Goal: Check status: Check status

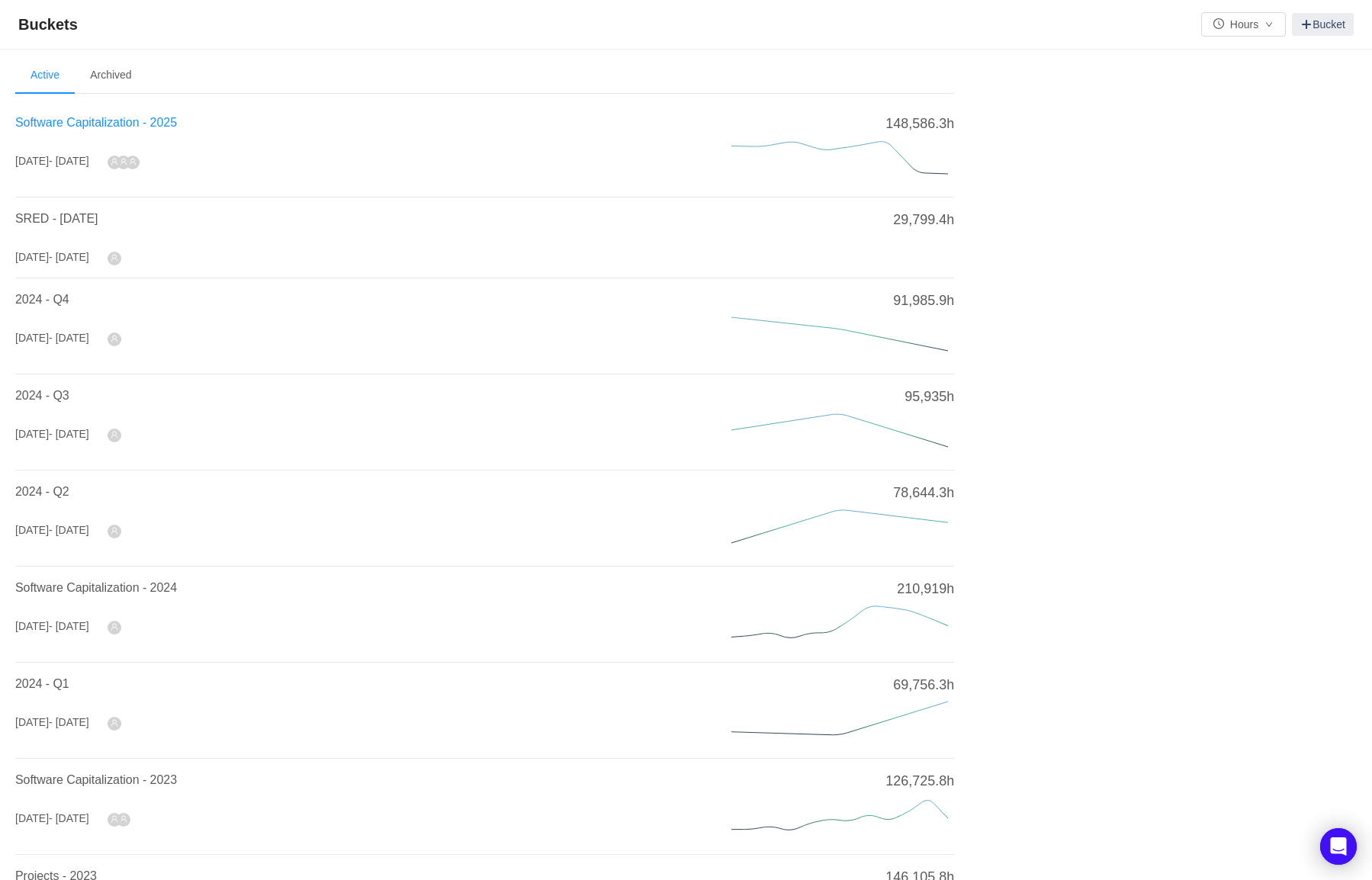
click at [100, 129] on span "Software Capitalization - 2025" at bounding box center [96, 122] width 162 height 13
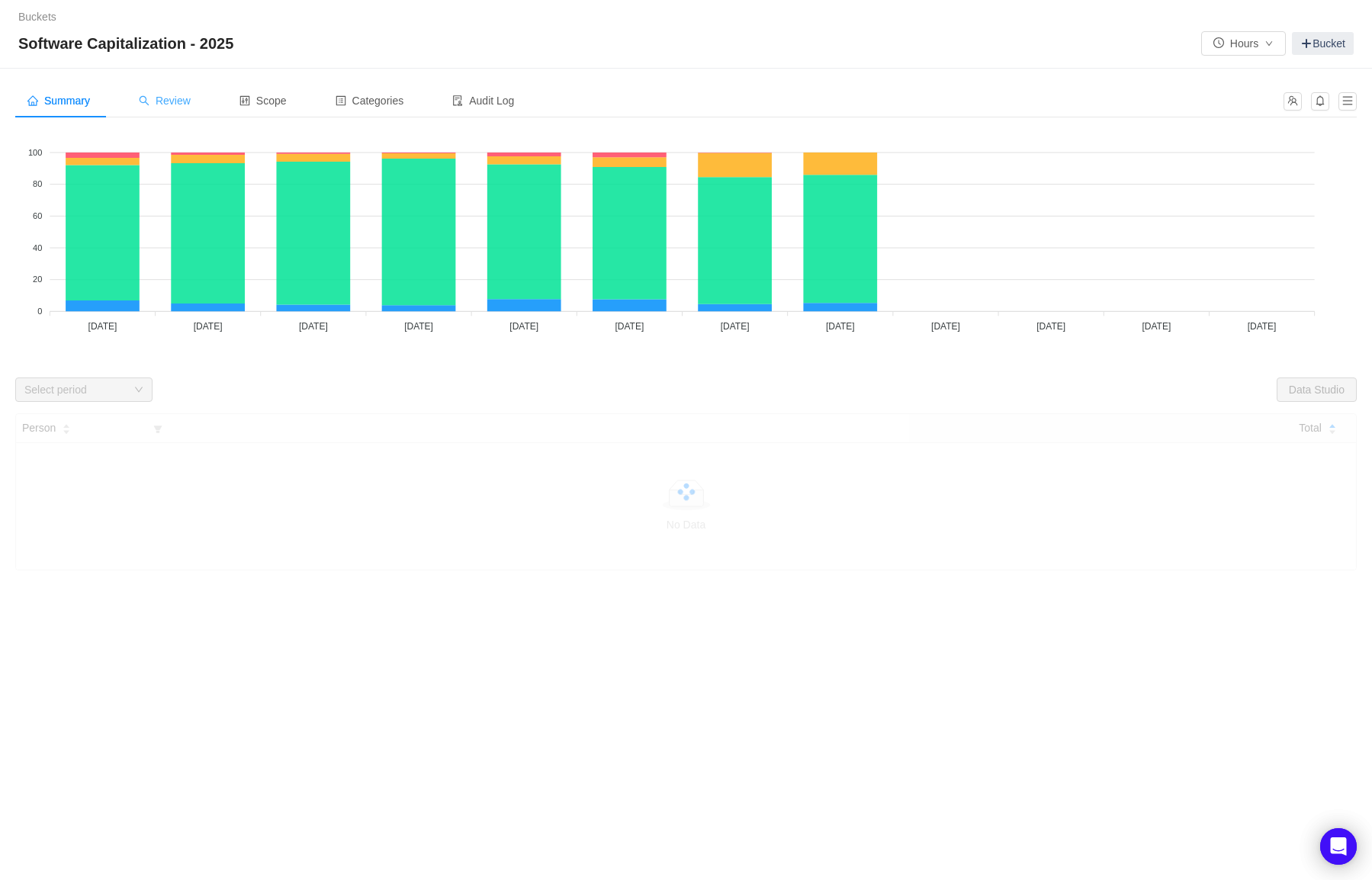
click at [191, 105] on span "Review" at bounding box center [165, 101] width 52 height 12
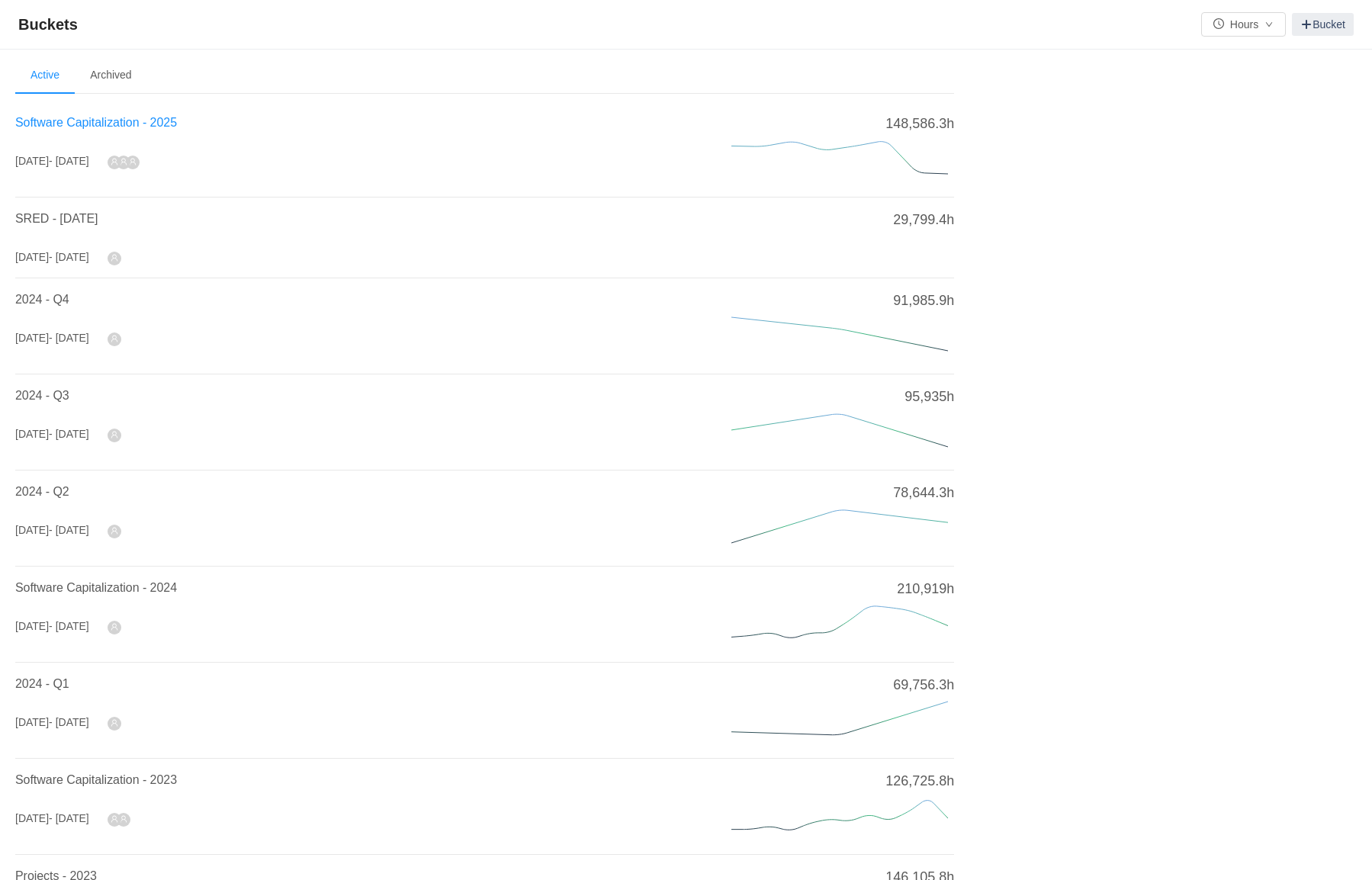
click at [84, 117] on span "Software Capitalization - 2025" at bounding box center [96, 122] width 162 height 13
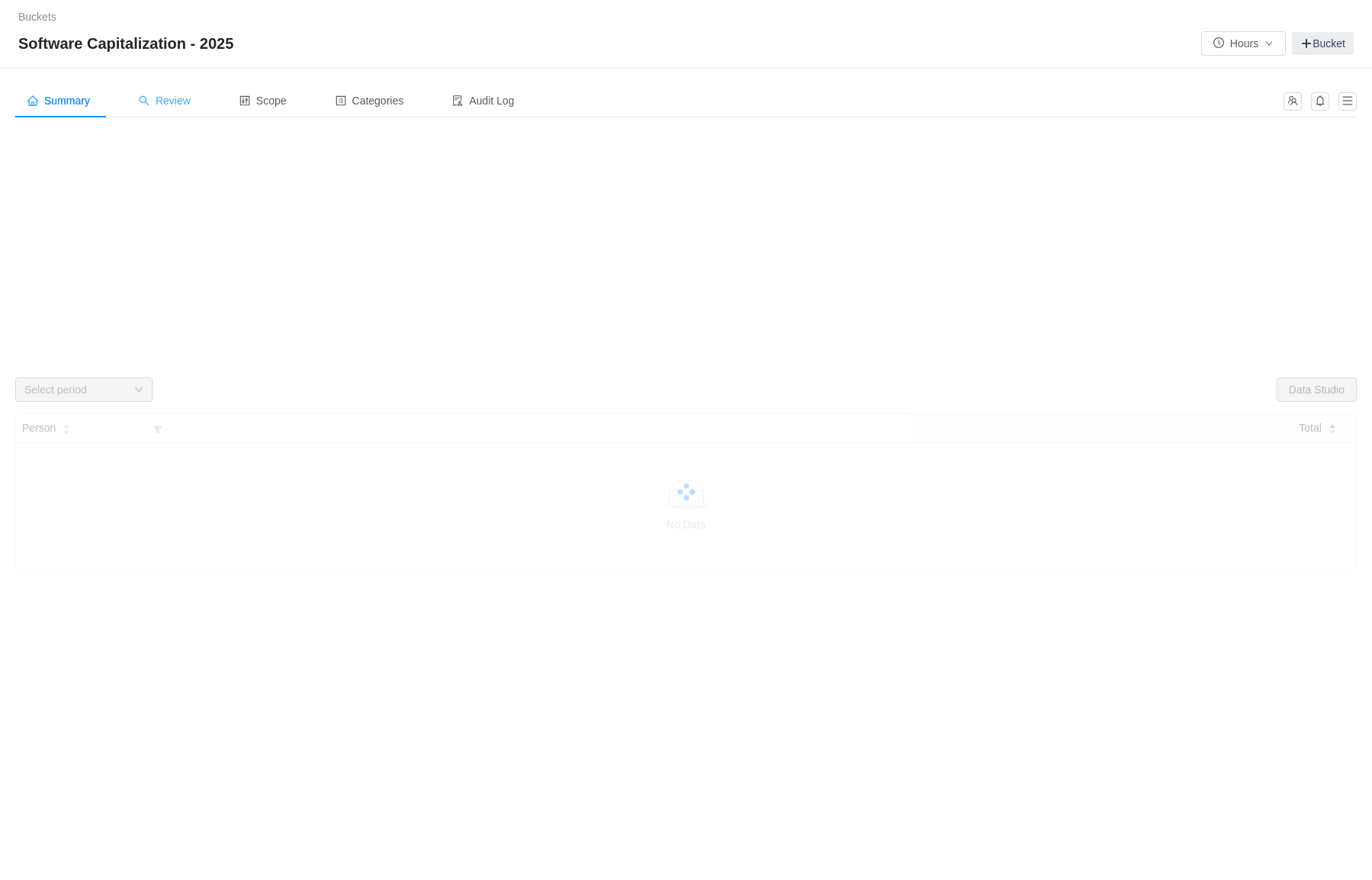
click at [183, 105] on span "Review" at bounding box center [165, 101] width 52 height 12
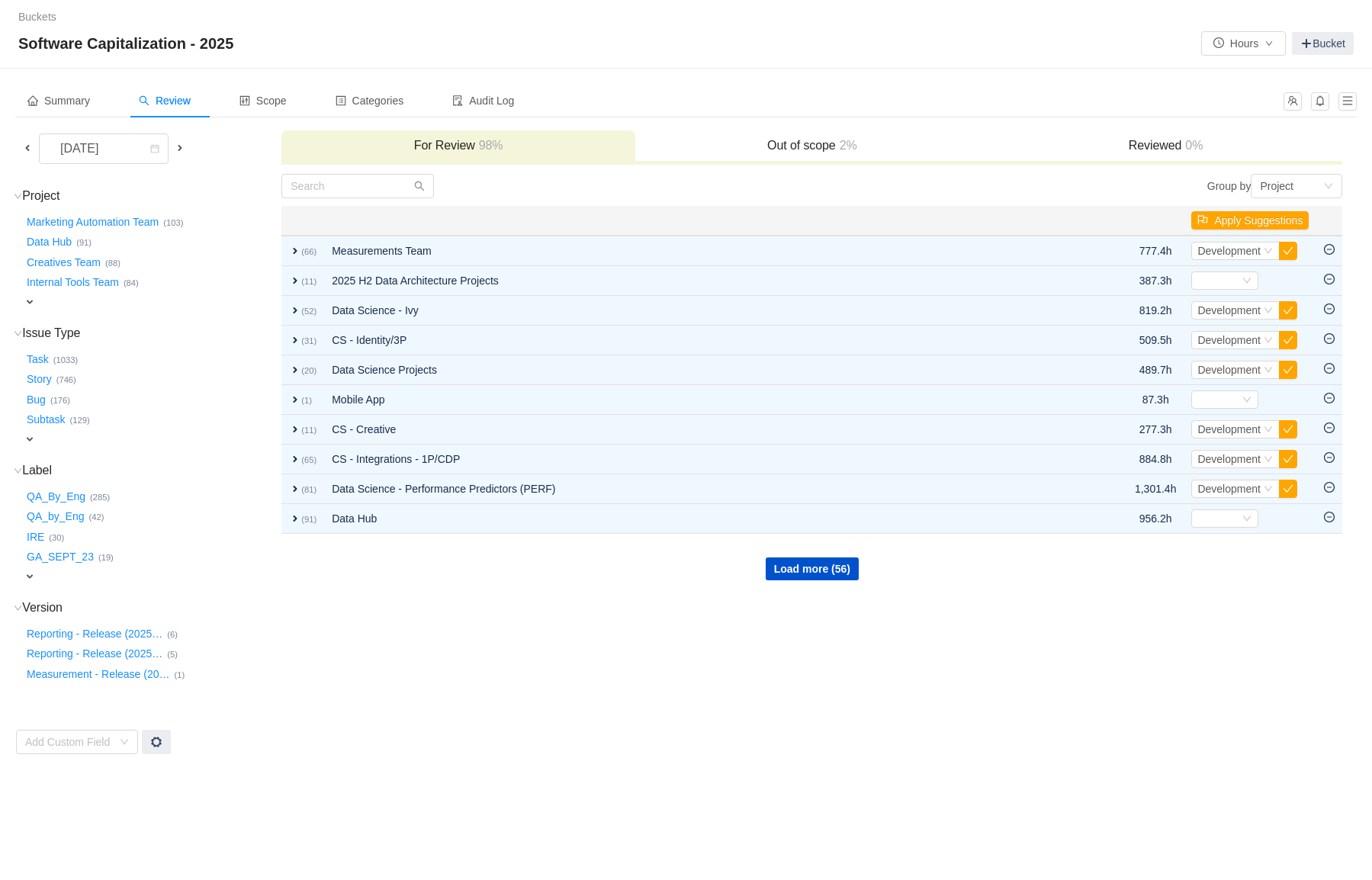
click at [25, 571] on span "expand" at bounding box center [30, 577] width 12 height 12
click at [76, 571] on div "Select value" at bounding box center [90, 578] width 121 height 15
type input "Cap"
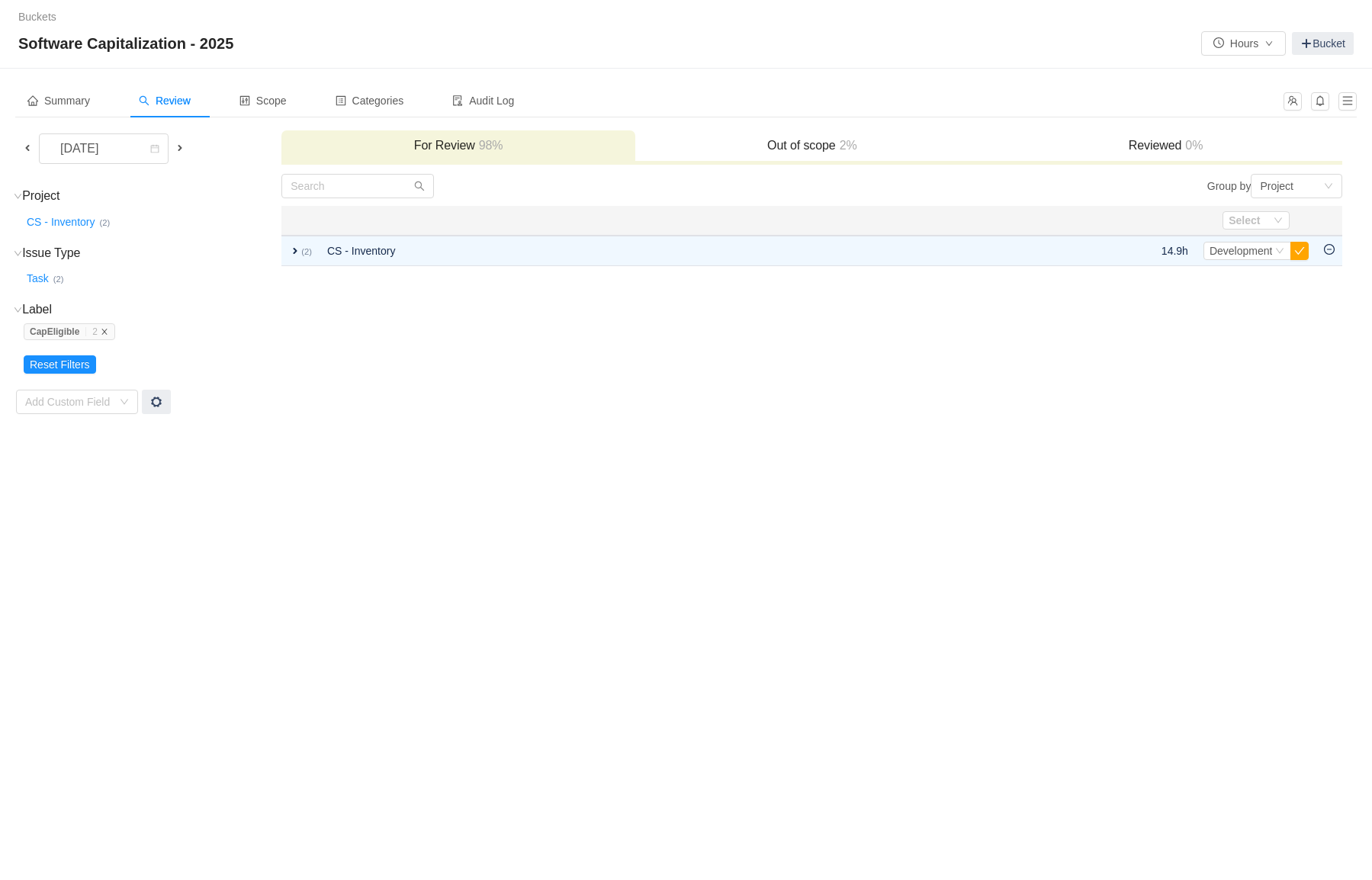
click at [108, 332] on icon "icon: close" at bounding box center [105, 332] width 8 height 8
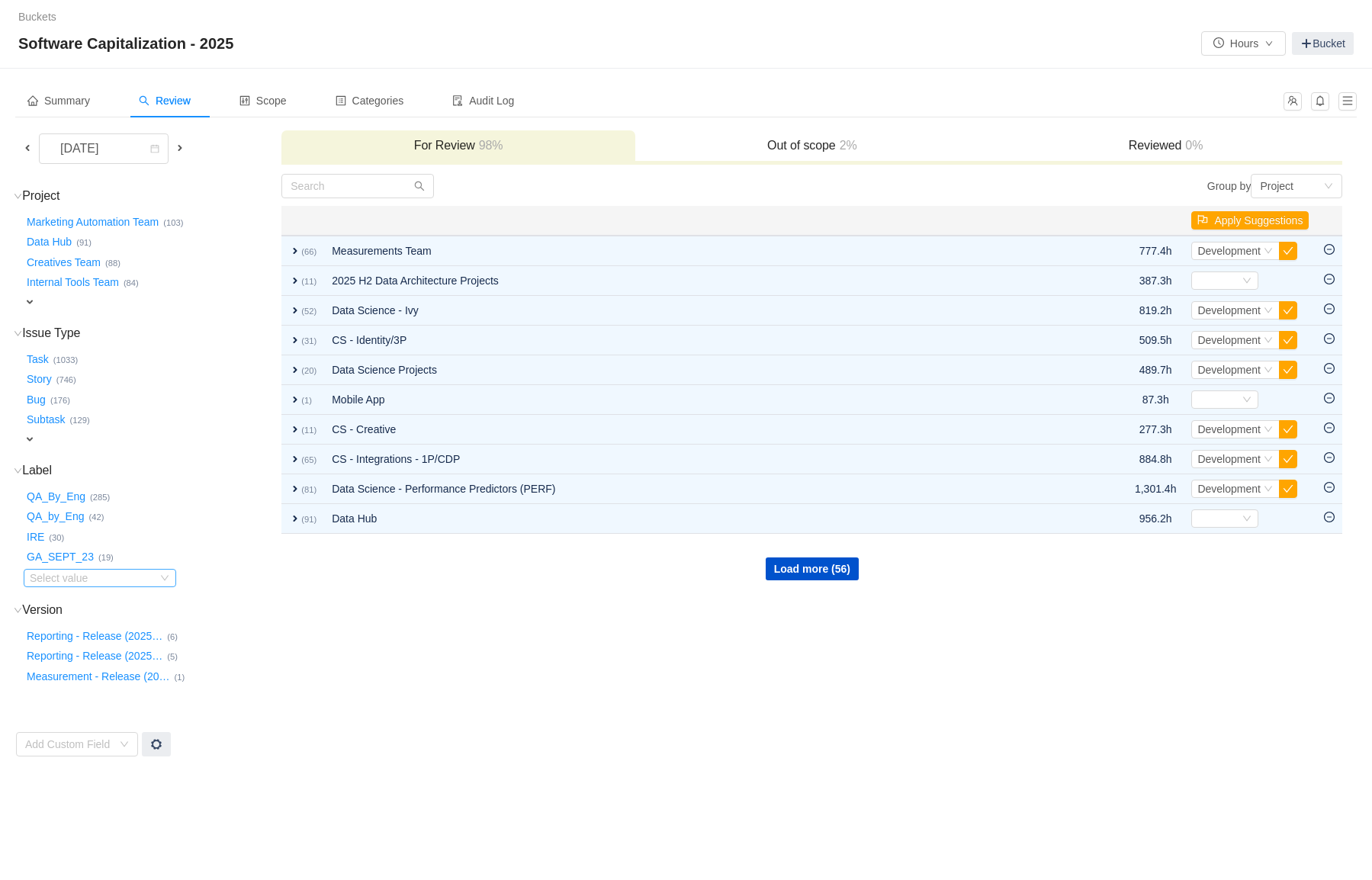
click at [60, 571] on div "Select value" at bounding box center [90, 578] width 121 height 15
type input "Ca"
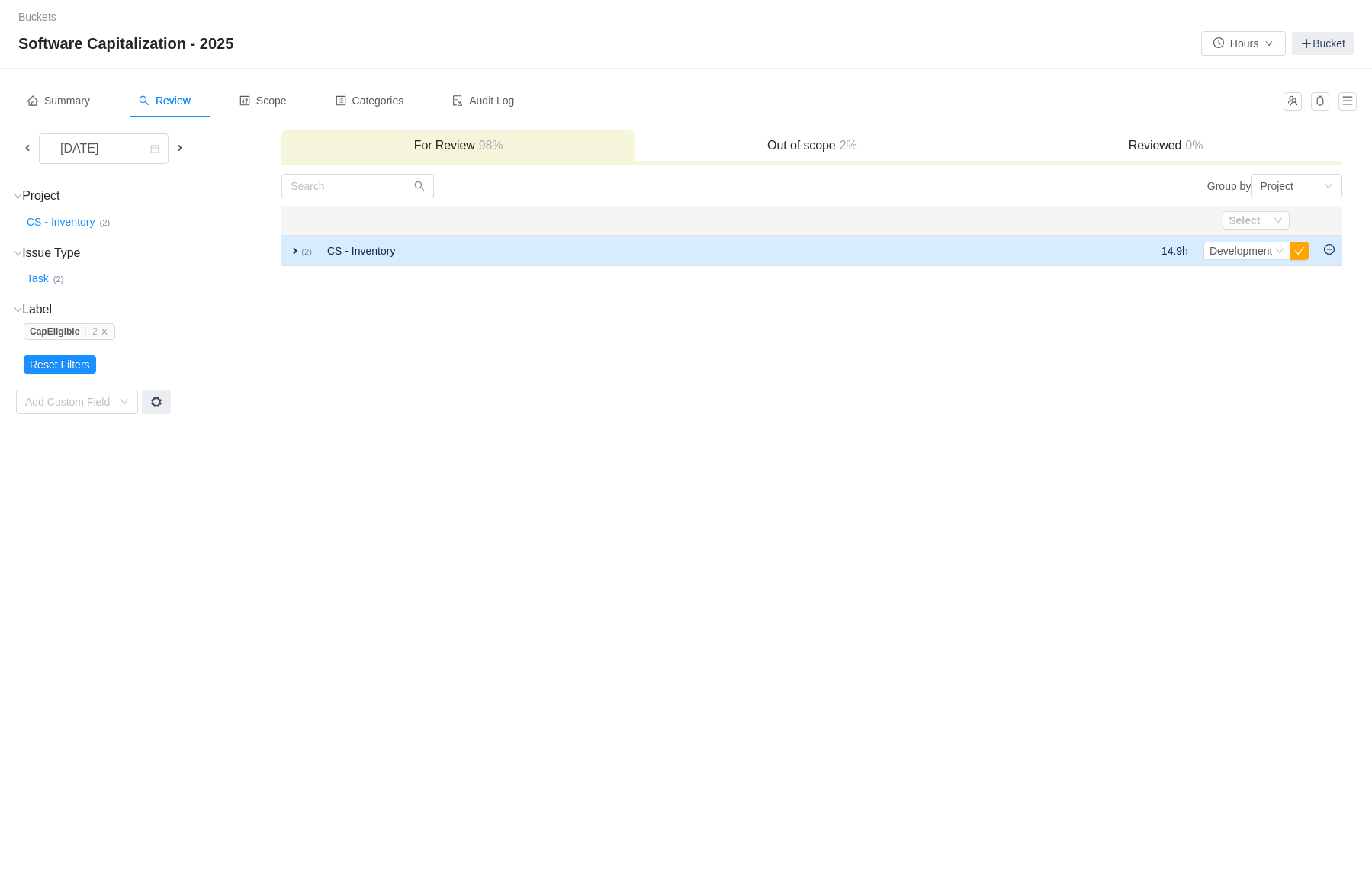
click at [292, 251] on span "expand" at bounding box center [295, 251] width 12 height 12
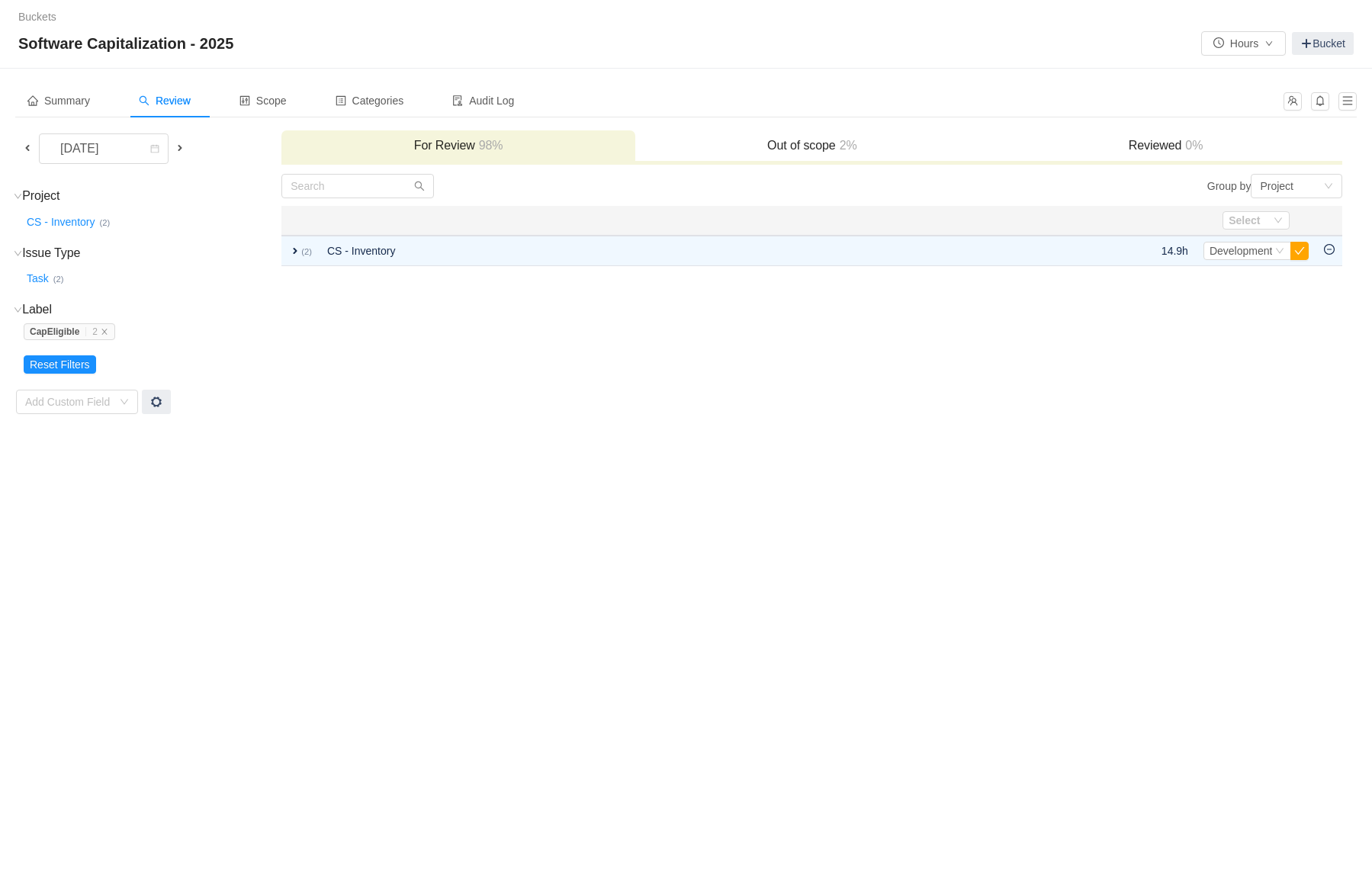
click at [442, 449] on div "Buckets / / Software Capitalization - 2025 Hours Bucket Summary Review Scope Ca…" at bounding box center [686, 440] width 1372 height 880
click at [382, 505] on div "Buckets / / Software Capitalization - 2025 Hours Bucket Summary Review Scope Ca…" at bounding box center [686, 440] width 1372 height 880
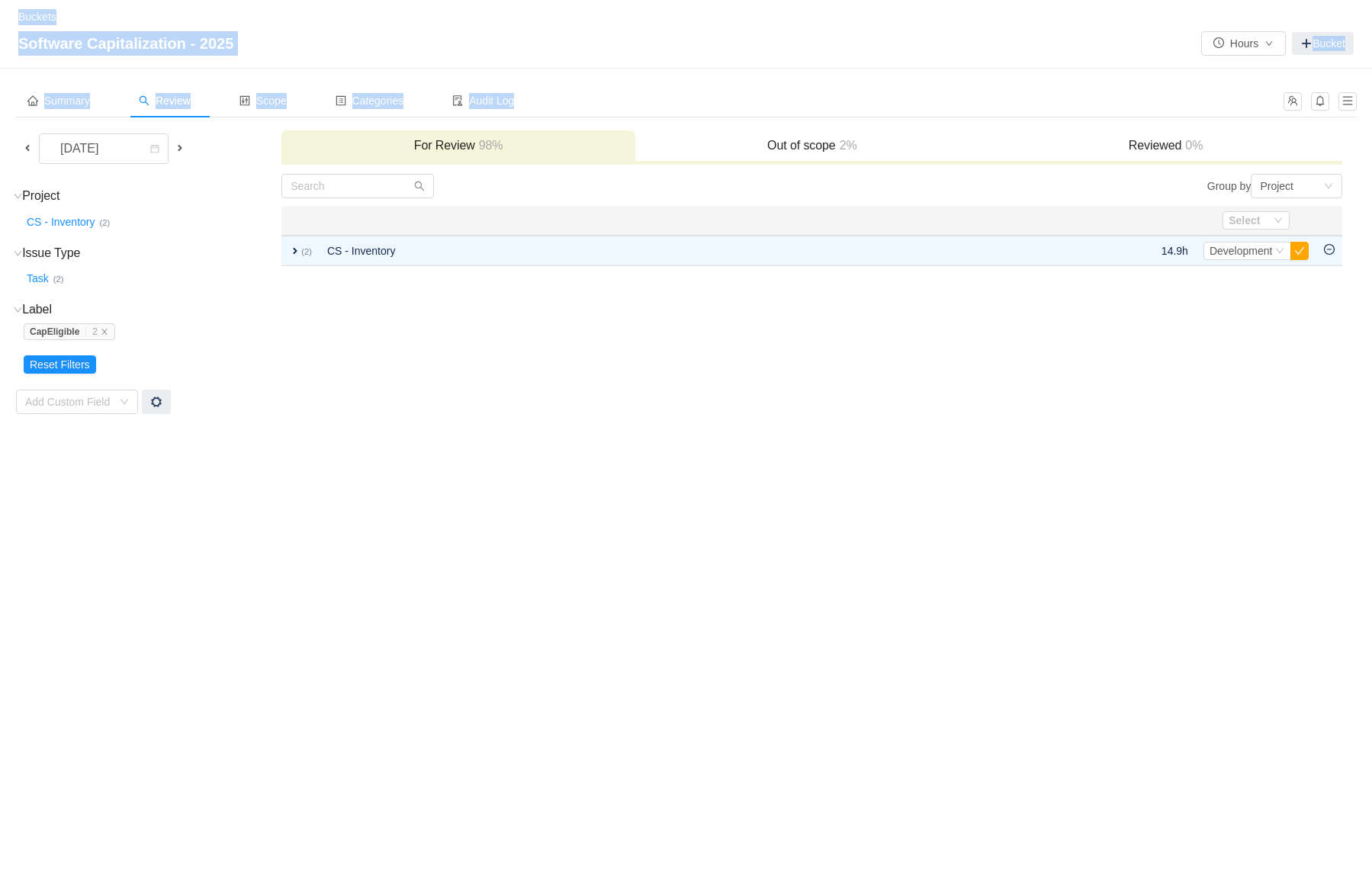
click at [382, 505] on div "Buckets / / Software Capitalization - 2025 Hours Bucket Summary Review Scope Ca…" at bounding box center [686, 440] width 1372 height 880
click at [417, 411] on td "Group by Project You will see tickets here after they were marked as out of sco…" at bounding box center [811, 294] width 1063 height 242
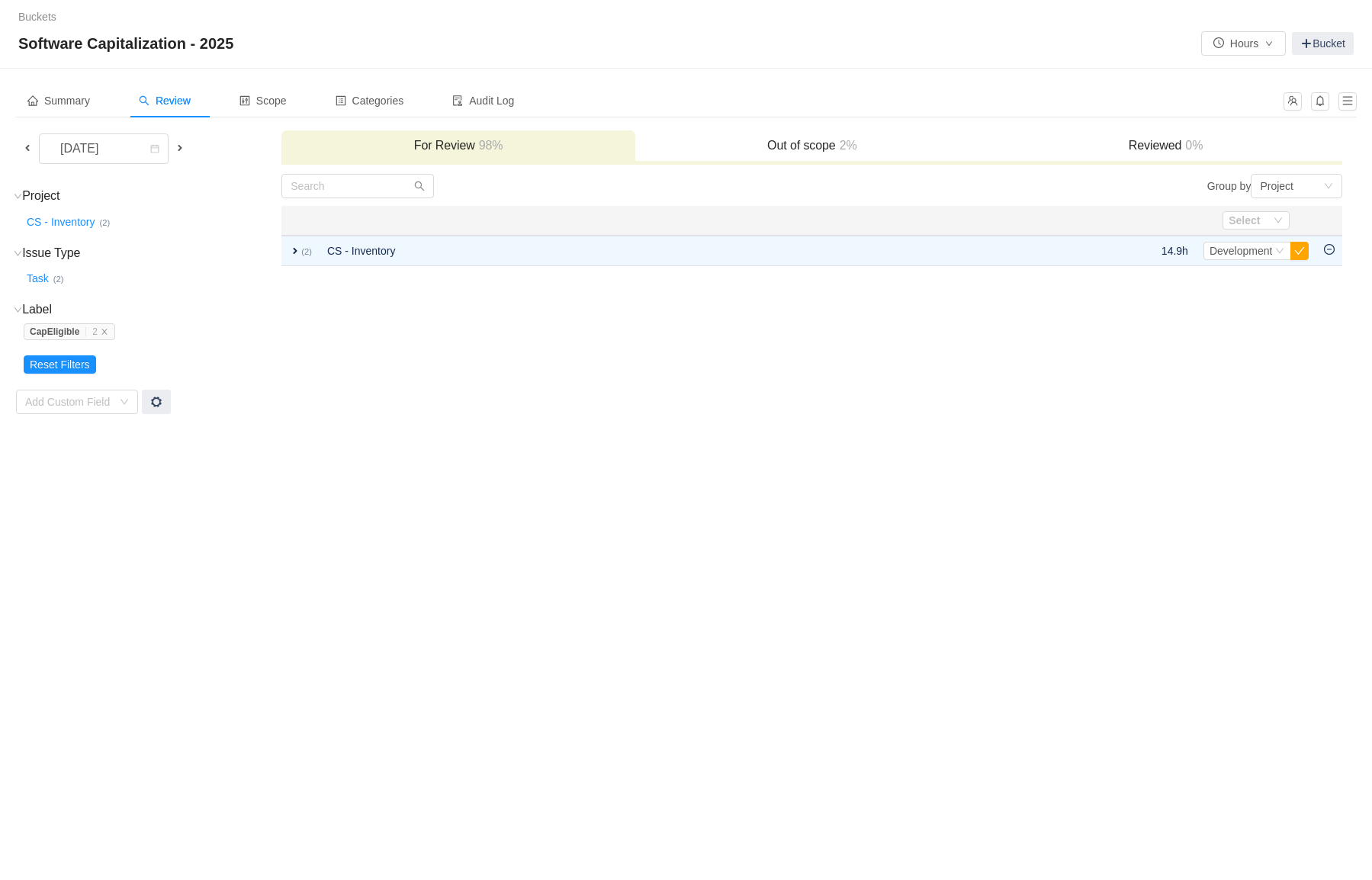
click at [417, 412] on td "Group by Project You will see tickets here after they were marked as out of sco…" at bounding box center [811, 294] width 1063 height 242
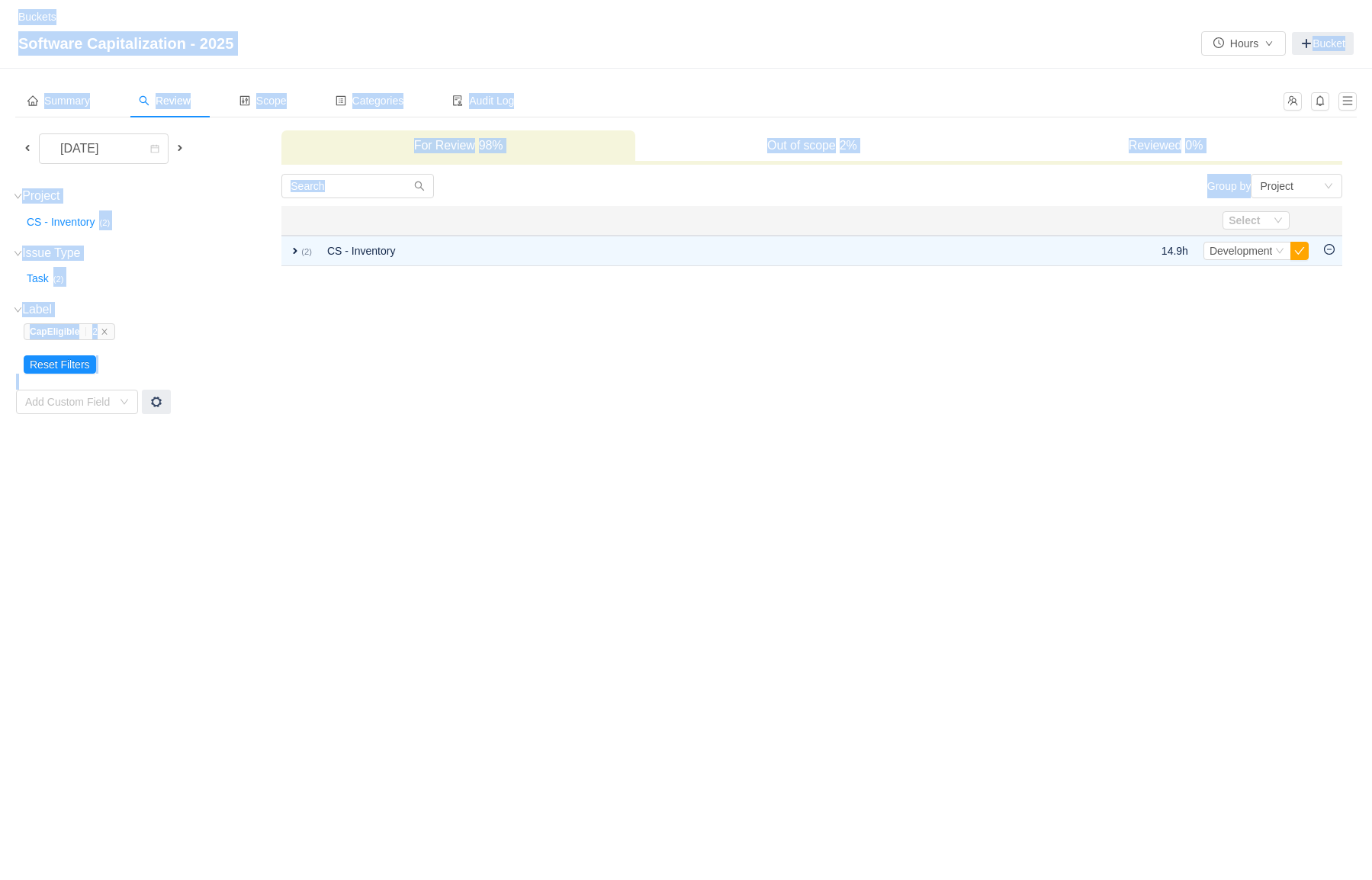
click at [417, 412] on td "Group by Project You will see tickets here after they were marked as out of sco…" at bounding box center [811, 294] width 1063 height 242
click at [412, 400] on td "Group by Project You will see tickets here after they were marked as out of sco…" at bounding box center [811, 294] width 1063 height 242
click at [359, 332] on td "Group by Project You will see tickets here after they were marked as out of sco…" at bounding box center [811, 294] width 1063 height 242
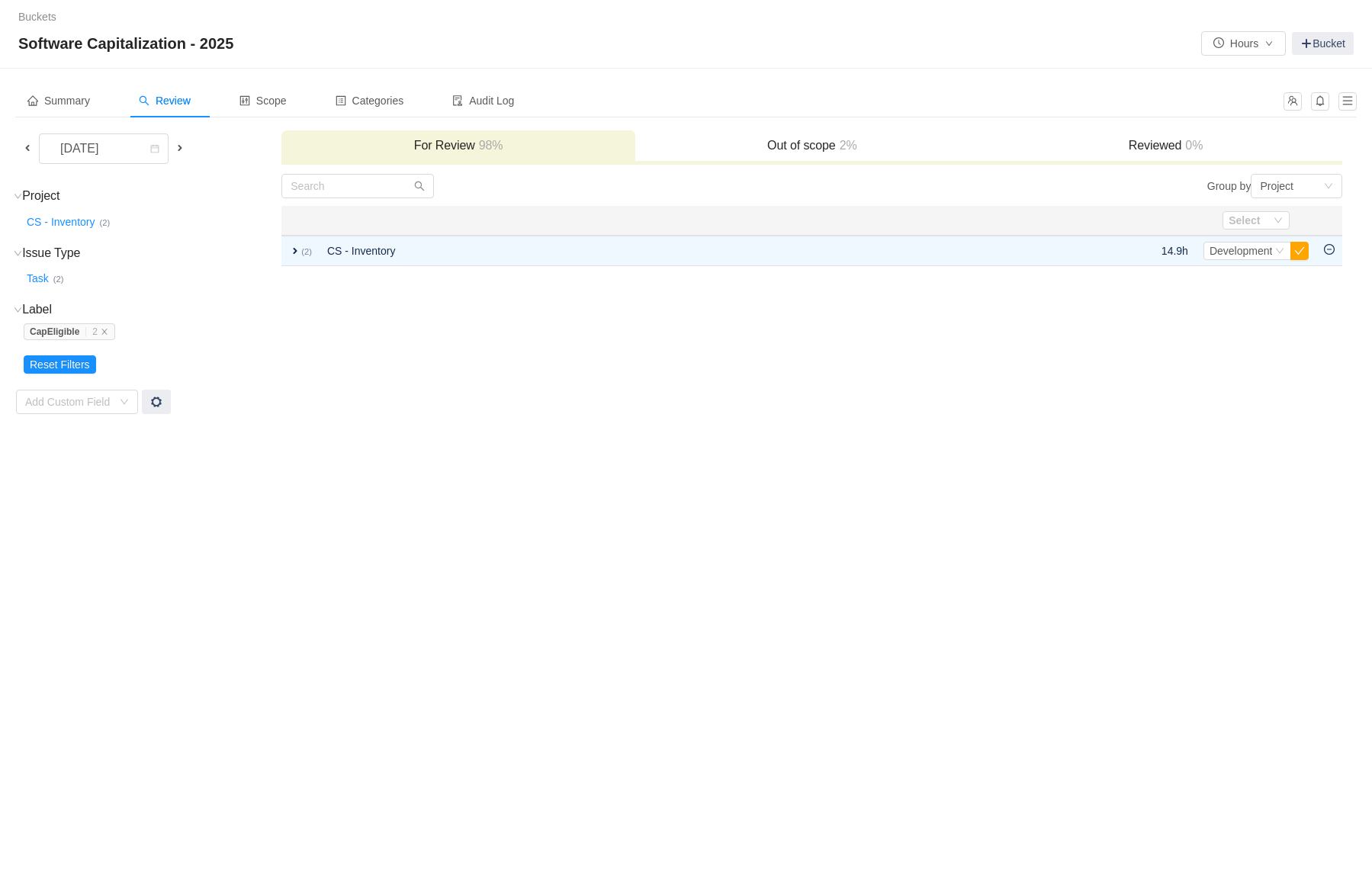
click at [591, 198] on div at bounding box center [546, 186] width 531 height 24
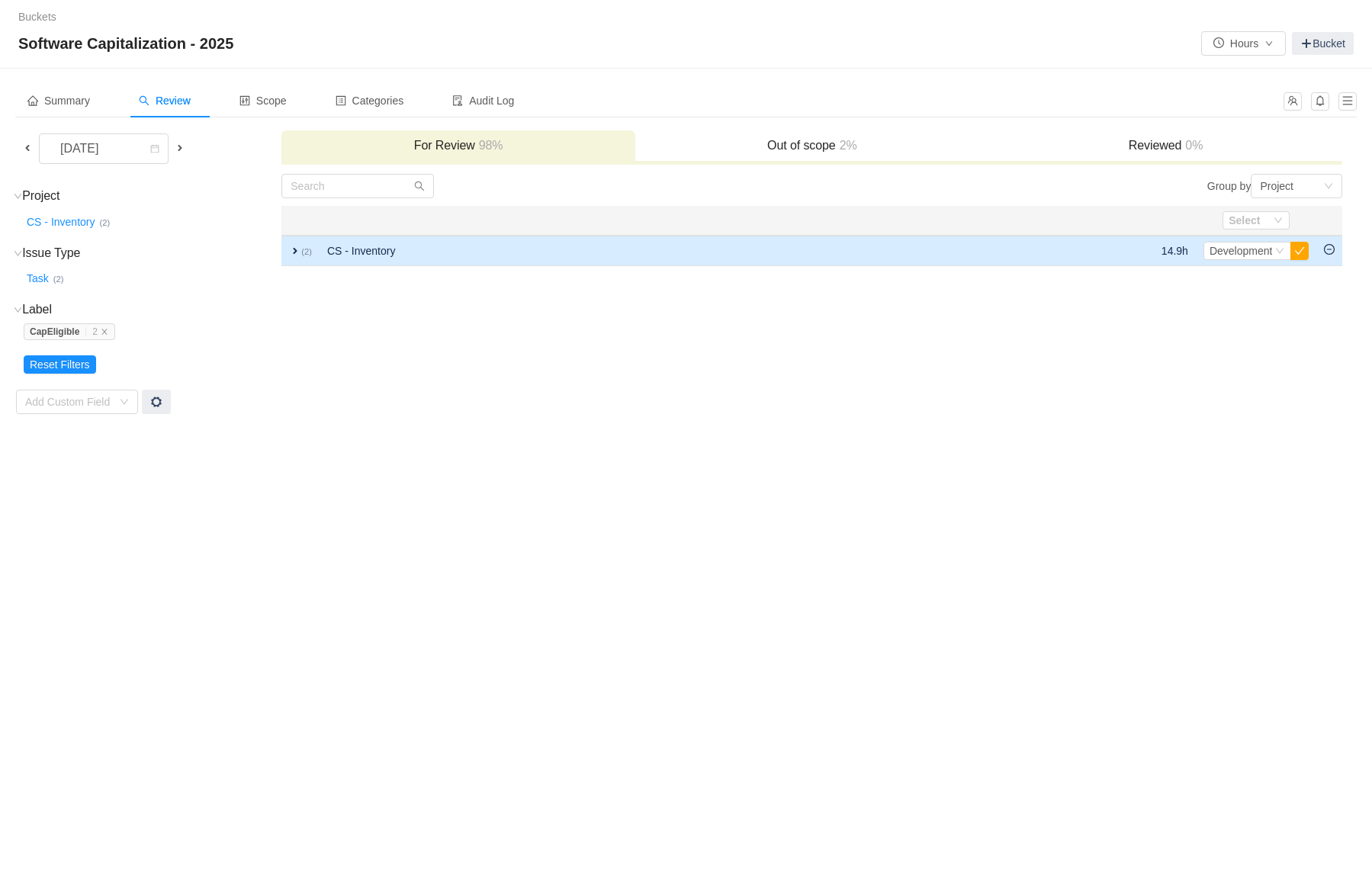
click at [296, 251] on span "expand" at bounding box center [295, 251] width 12 height 12
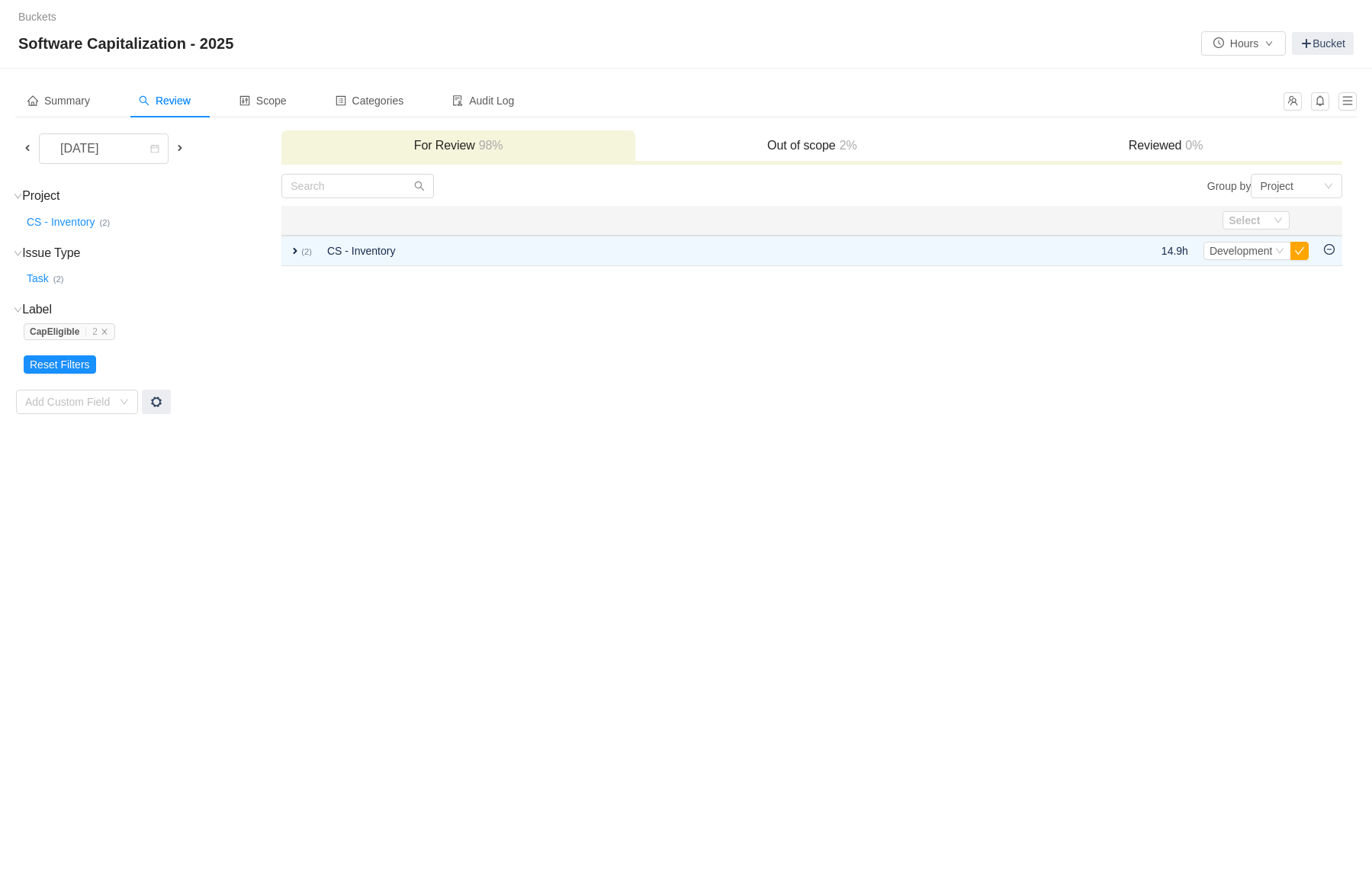
click at [373, 482] on div "Buckets / / Software Capitalization - 2025 Hours Bucket Summary Review Scope Ca…" at bounding box center [686, 440] width 1372 height 880
click at [222, 565] on div "Buckets / / Software Capitalization - 2025 Hours Bucket Summary Review Scope Ca…" at bounding box center [686, 440] width 1372 height 880
click at [856, 193] on div "Group by Project" at bounding box center [1077, 186] width 531 height 24
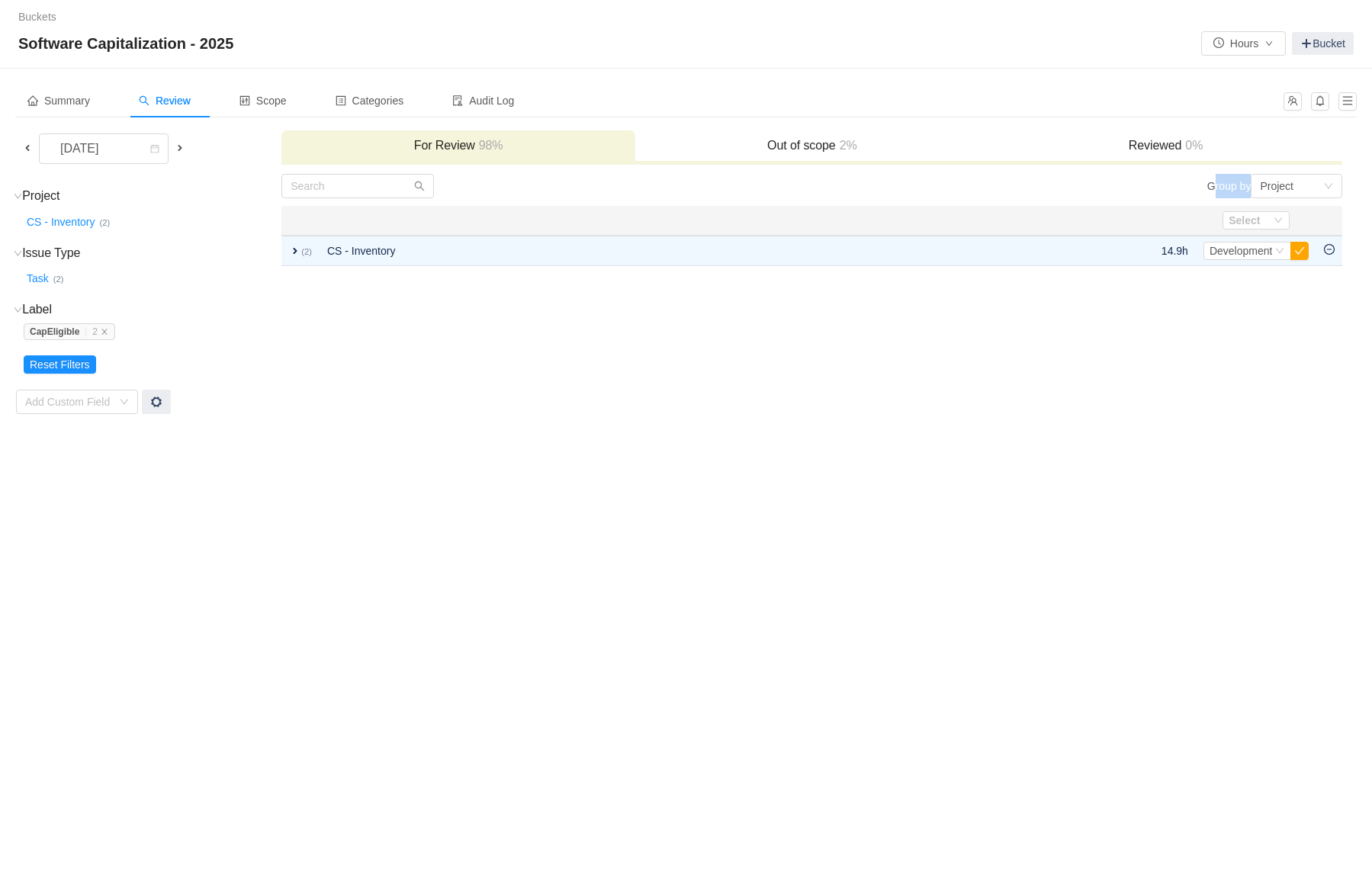
click at [856, 193] on div "Group by Project" at bounding box center [1077, 186] width 531 height 24
click at [325, 460] on div "Buckets / / Software Capitalization - 2025 Hours Bucket Summary Review Scope Ca…" at bounding box center [686, 440] width 1372 height 880
click at [319, 321] on td "Group by Project You will see tickets here after they were marked as out of sco…" at bounding box center [811, 294] width 1063 height 242
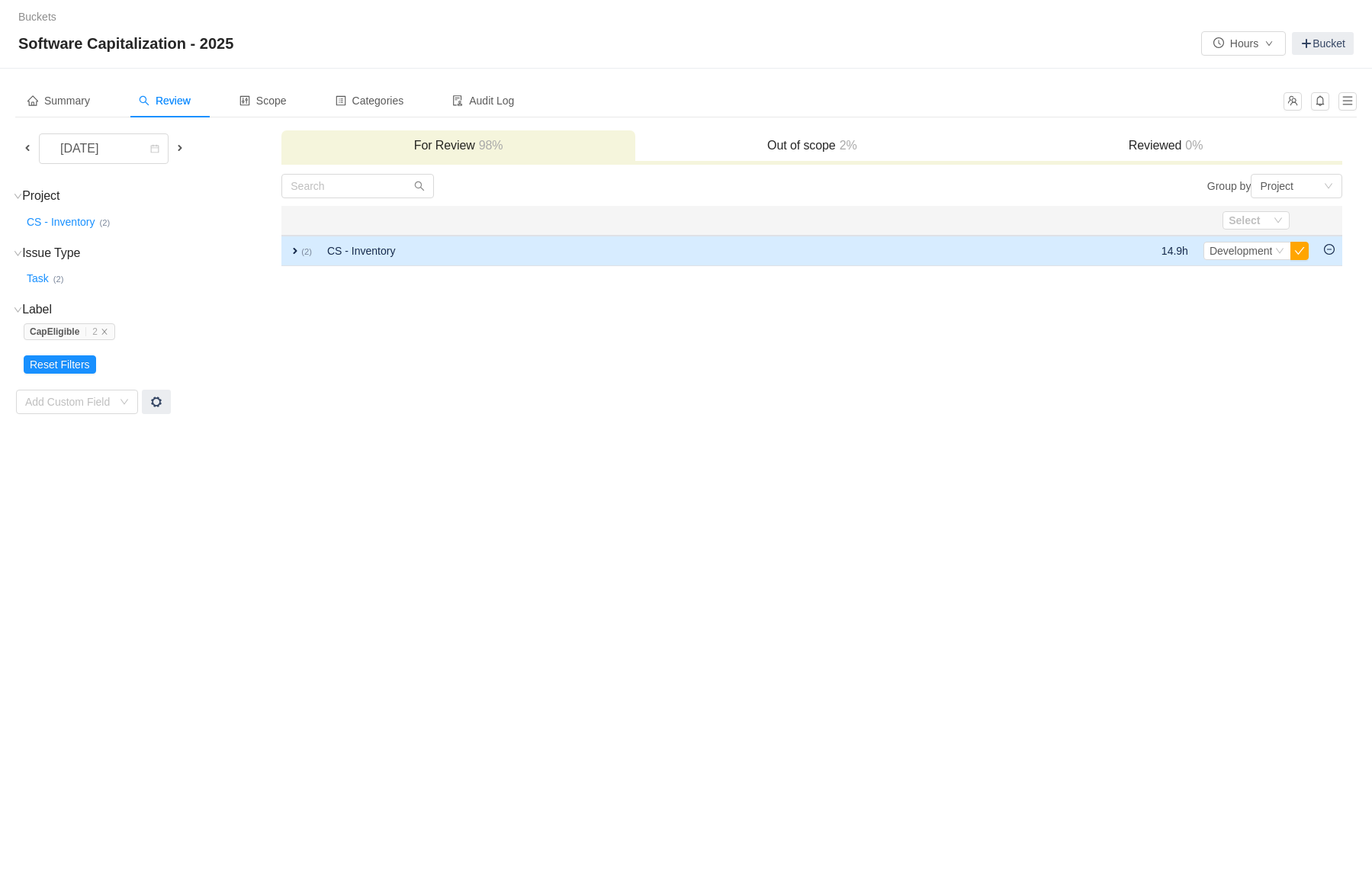
click at [290, 257] on td "expand (2)" at bounding box center [300, 251] width 38 height 31
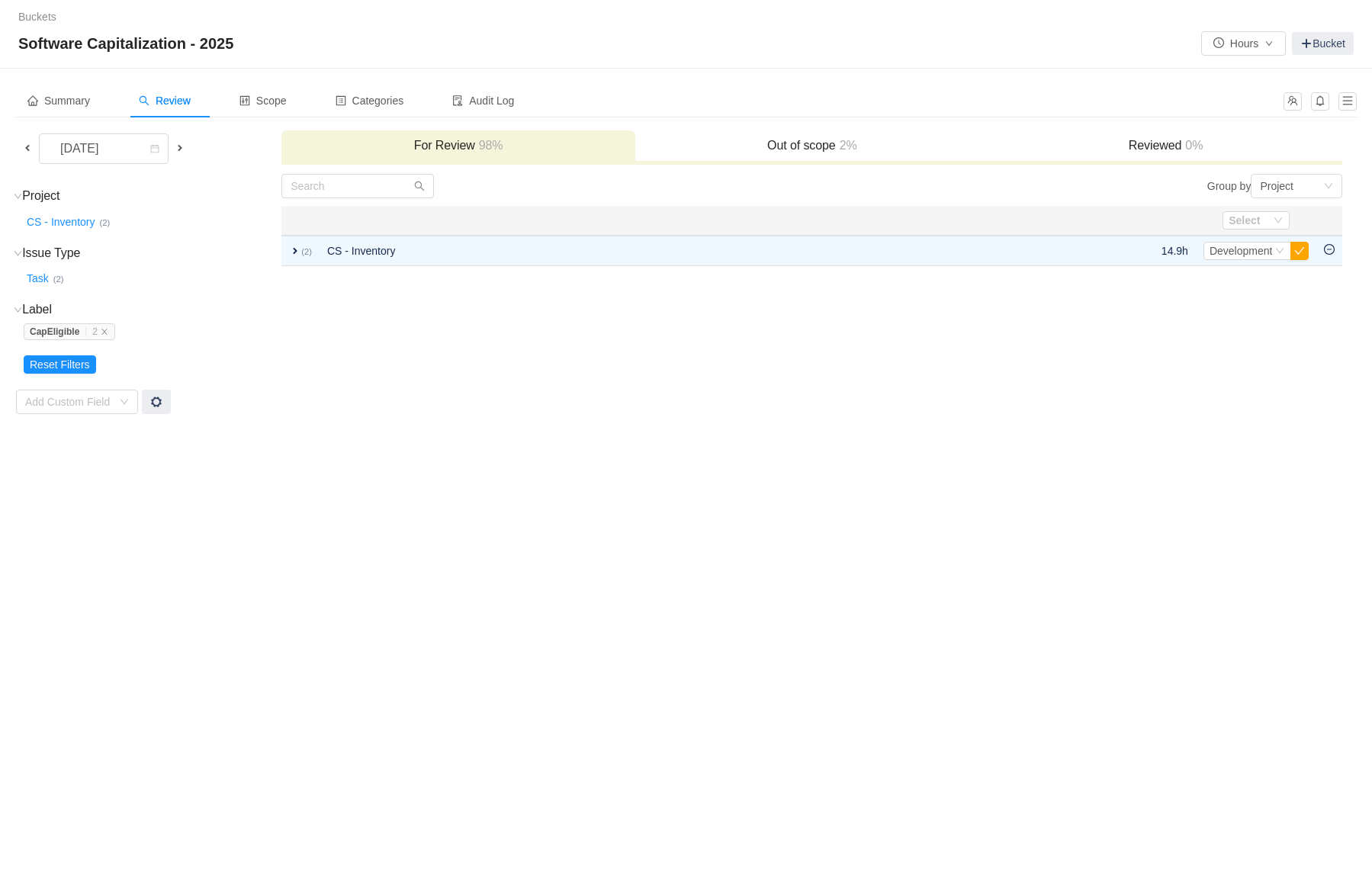
click at [306, 374] on td "Group by Project You will see tickets here after they were marked as out of sco…" at bounding box center [811, 294] width 1063 height 242
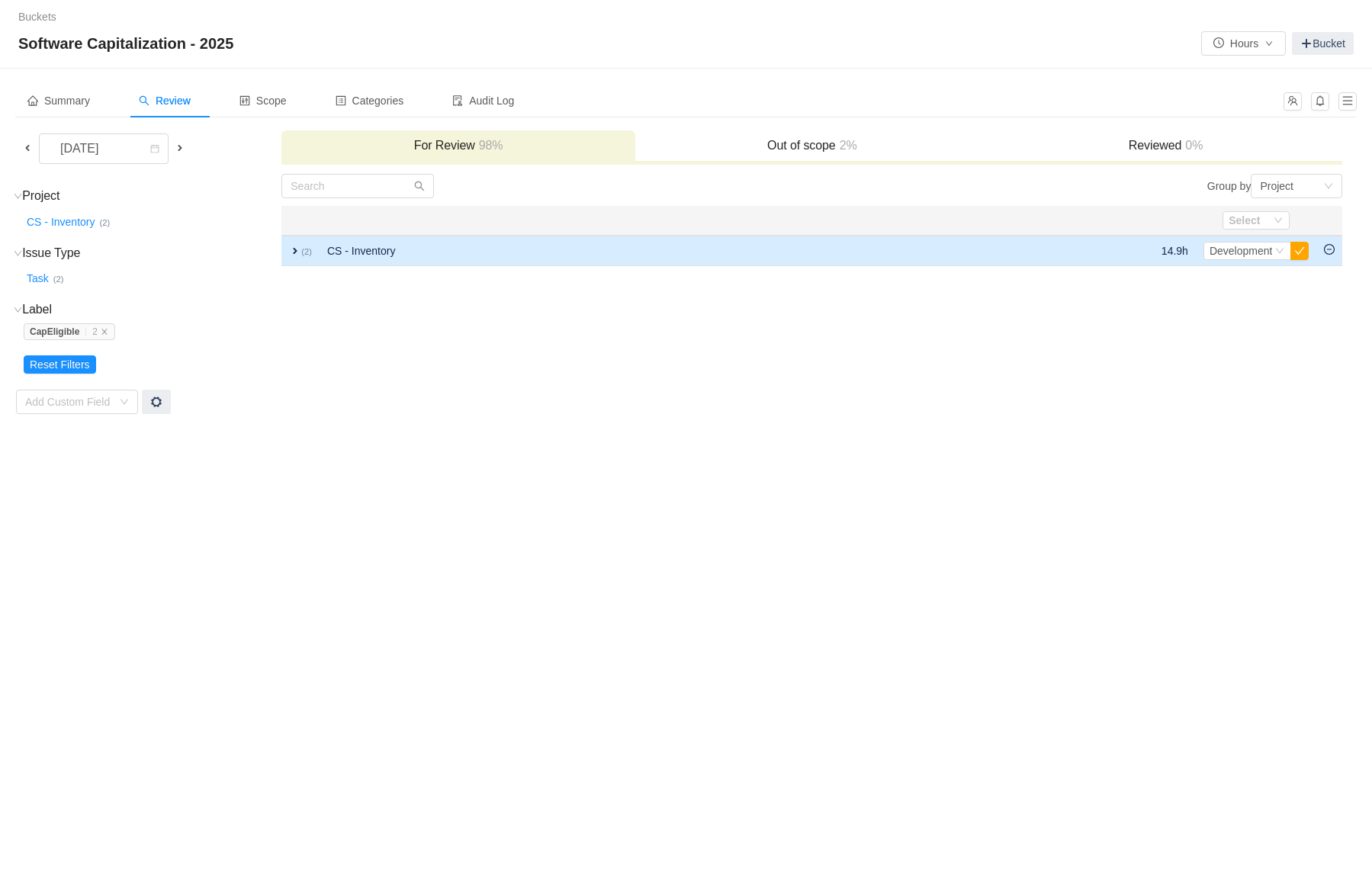
click at [294, 256] on span "expand" at bounding box center [295, 251] width 12 height 12
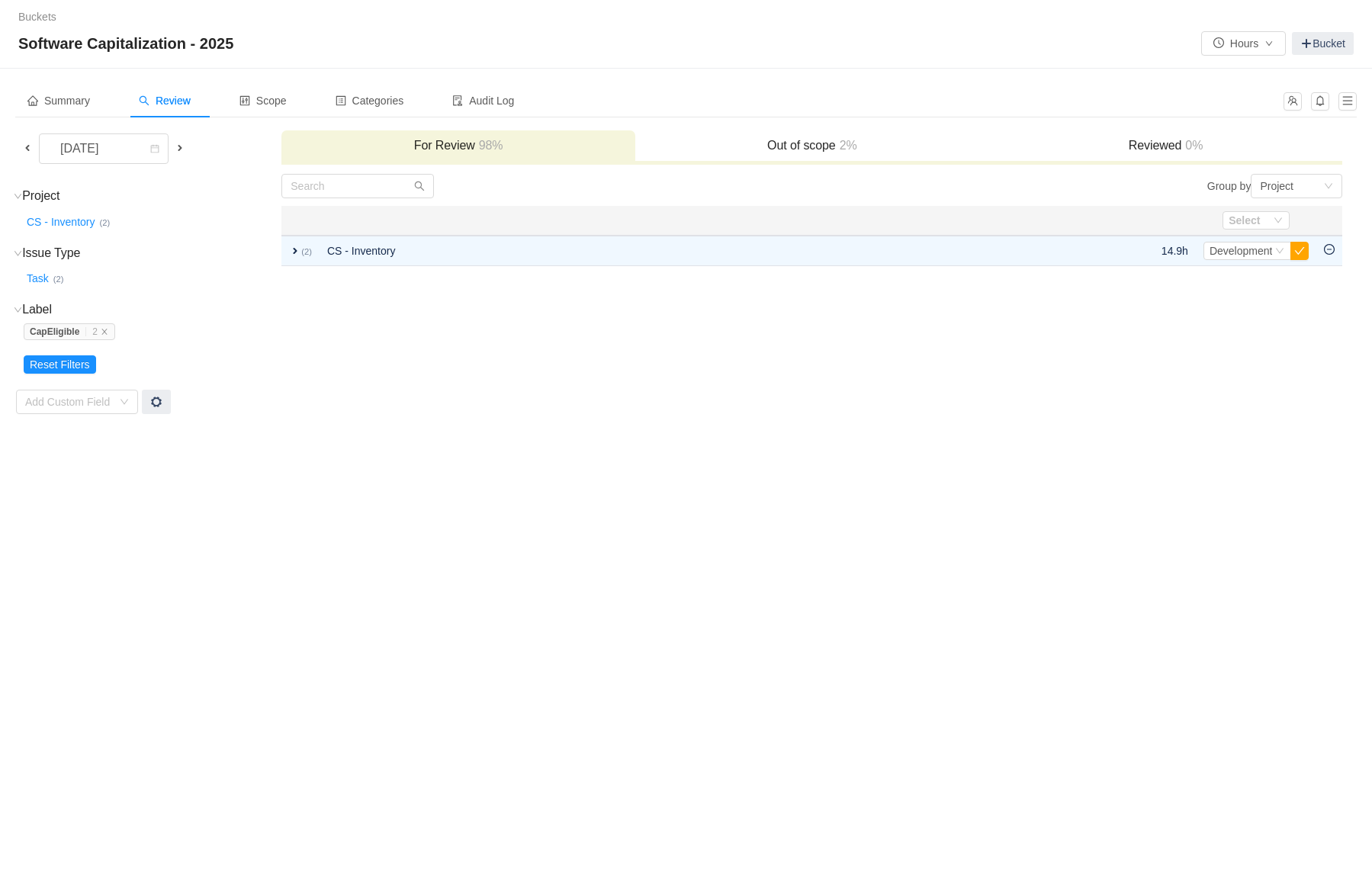
click at [484, 529] on div "Buckets / / Software Capitalization - 2025 Hours Bucket Summary Review Scope Ca…" at bounding box center [686, 440] width 1372 height 880
click at [153, 678] on div "Buckets / / Software Capitalization - 2025 Hours Bucket Summary Review Scope Ca…" at bounding box center [686, 440] width 1372 height 880
click at [587, 490] on div "Buckets / / Software Capitalization - 2025 Hours Bucket Summary Review Scope Ca…" at bounding box center [686, 440] width 1372 height 880
click at [218, 539] on div "Buckets / / Software Capitalization - 2025 Hours Bucket Summary Review Scope Ca…" at bounding box center [686, 440] width 1372 height 880
click at [344, 412] on td "Group by Project You will see tickets here after they were marked as out of sco…" at bounding box center [811, 294] width 1063 height 242
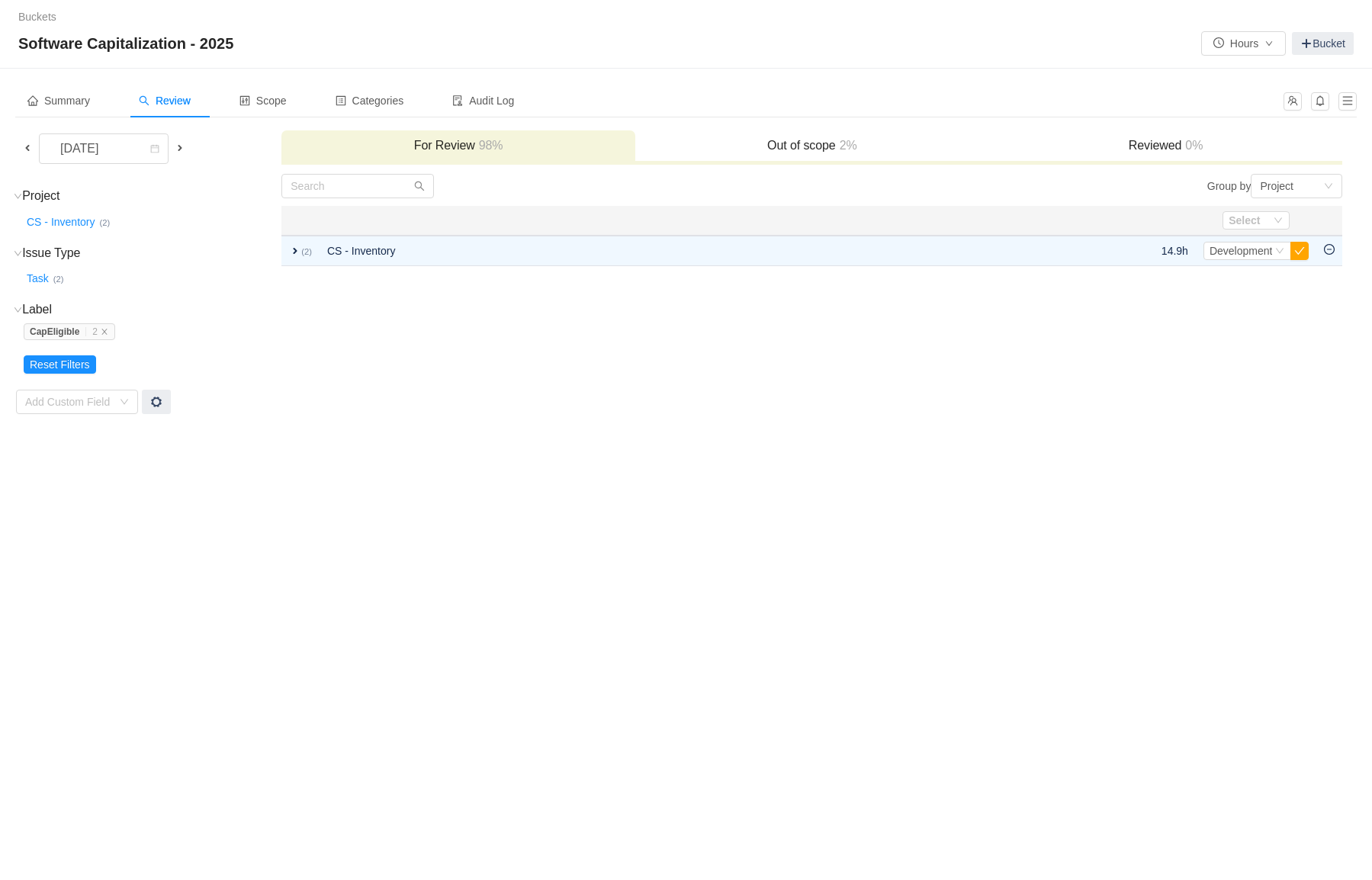
click at [534, 519] on div "Buckets / / Software Capitalization - 2025 Hours Bucket Summary Review Scope Ca…" at bounding box center [686, 440] width 1372 height 880
click at [206, 745] on div "Buckets / / Software Capitalization - 2025 Hours Bucket Summary Review Scope Ca…" at bounding box center [686, 440] width 1372 height 880
click at [956, 389] on td "Group by Project You will see tickets here after they were marked as out of sco…" at bounding box center [811, 294] width 1063 height 242
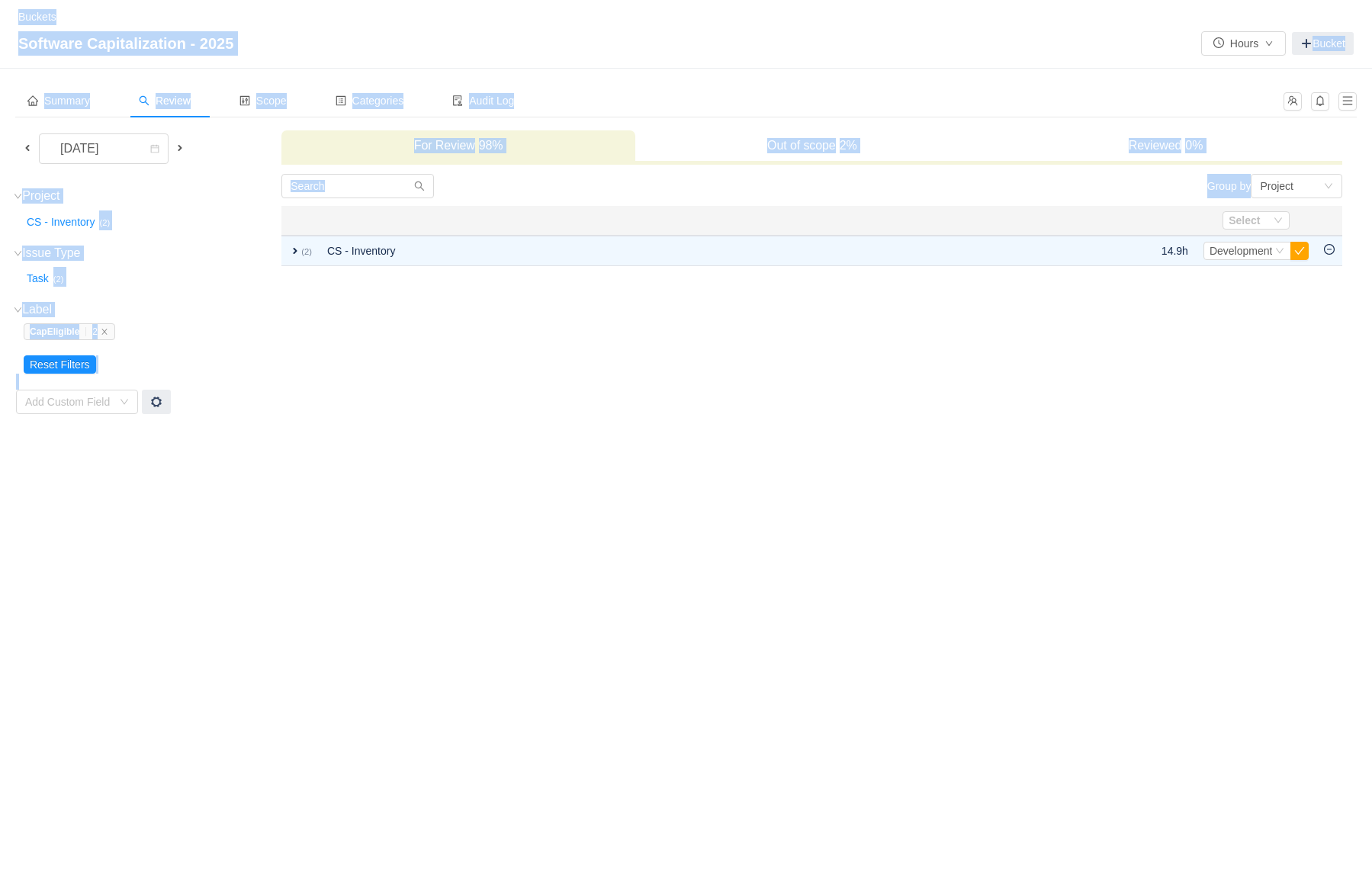
click at [956, 389] on td "Group by Project You will see tickets here after they were marked as out of sco…" at bounding box center [811, 294] width 1063 height 242
click at [837, 403] on td "Group by Project You will see tickets here after they were marked as out of sco…" at bounding box center [811, 294] width 1063 height 242
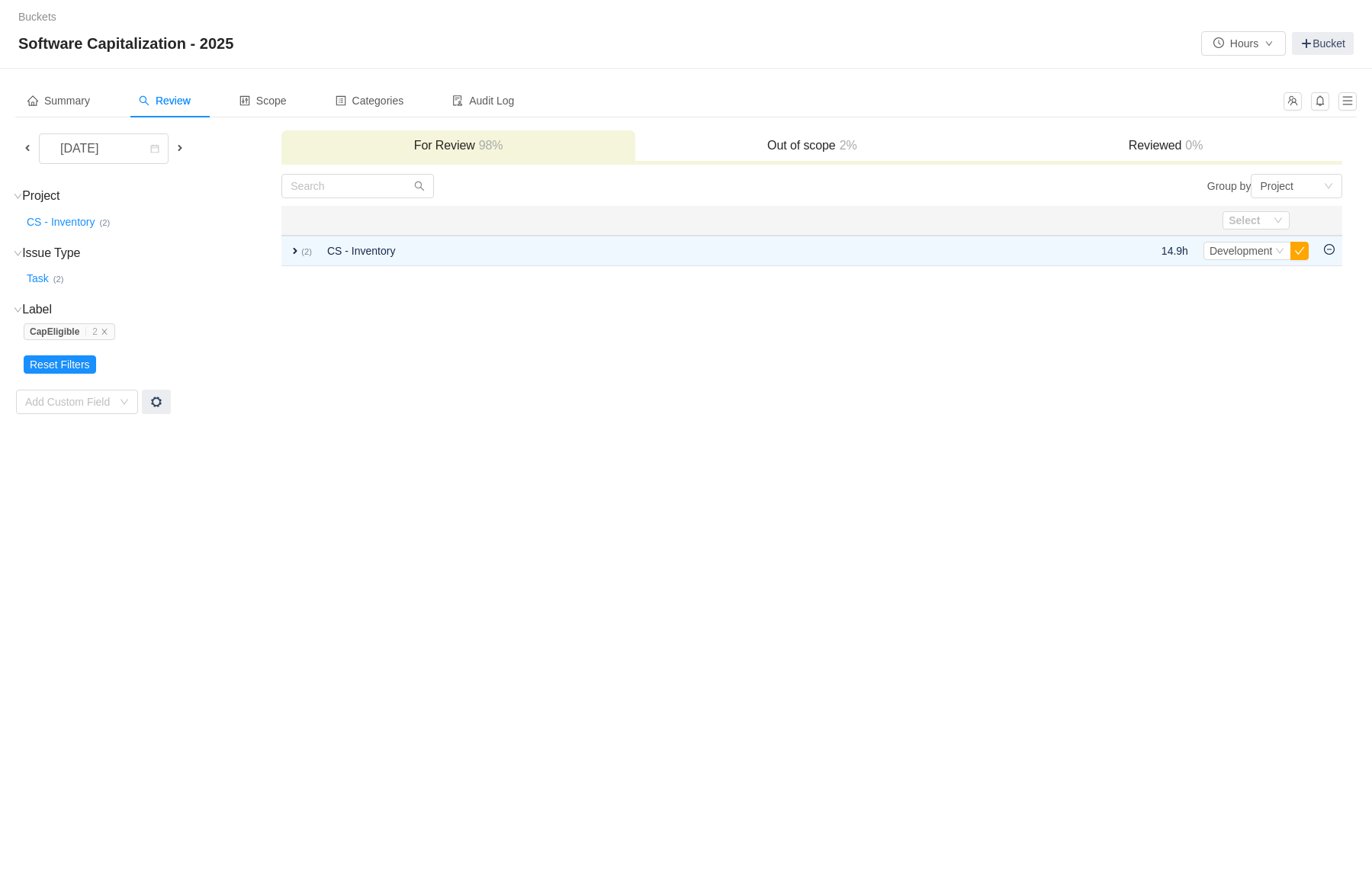
click at [830, 68] on div "Buckets / / Software Capitalization - 2025 Hours Bucket" at bounding box center [686, 34] width 1372 height 69
click at [838, 66] on div "Buckets / / Software Capitalization - 2025 Hours Bucket" at bounding box center [686, 34] width 1372 height 69
click at [840, 66] on div "Buckets / / Software Capitalization - 2025 Hours Bucket" at bounding box center [686, 34] width 1372 height 69
